Goal: Navigation & Orientation: Find specific page/section

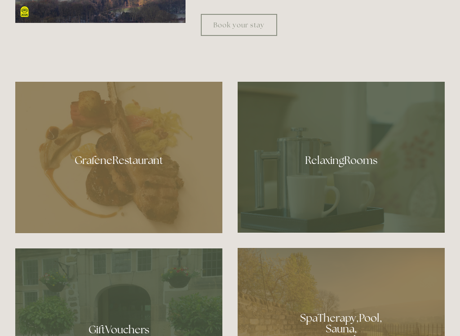
scroll to position [475, 0]
click at [361, 156] on div at bounding box center [340, 157] width 207 height 151
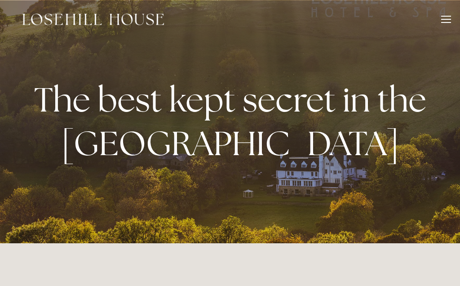
scroll to position [501, 0]
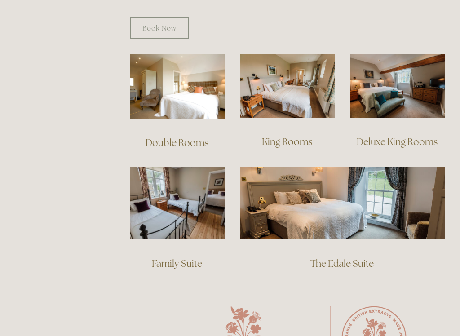
scroll to position [606, 0]
click at [362, 257] on link "The Edale Suite" at bounding box center [341, 263] width 63 height 12
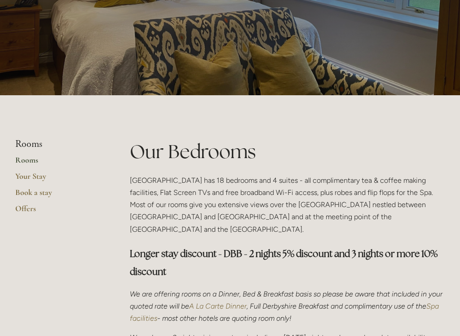
scroll to position [101, 0]
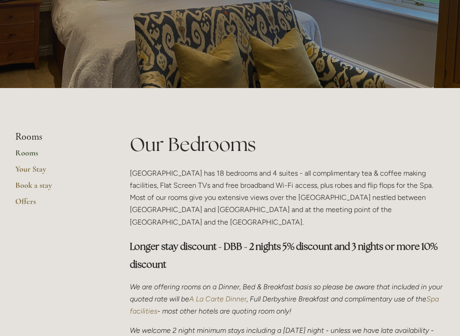
click at [41, 151] on link "Rooms" at bounding box center [58, 156] width 86 height 16
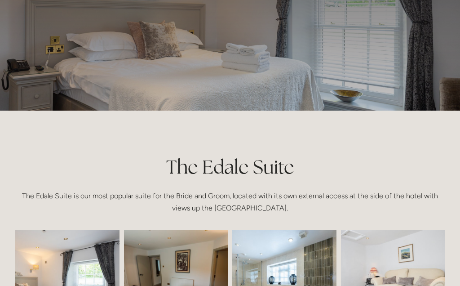
scroll to position [74, 0]
